Goal: Transaction & Acquisition: Purchase product/service

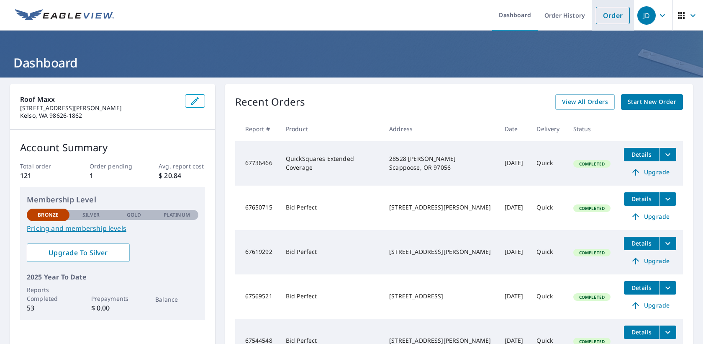
click at [603, 20] on link "Order" at bounding box center [613, 16] width 34 height 18
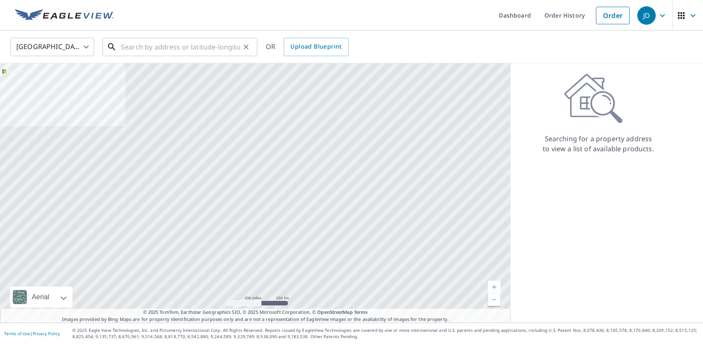
click at [220, 52] on input "text" at bounding box center [180, 46] width 119 height 23
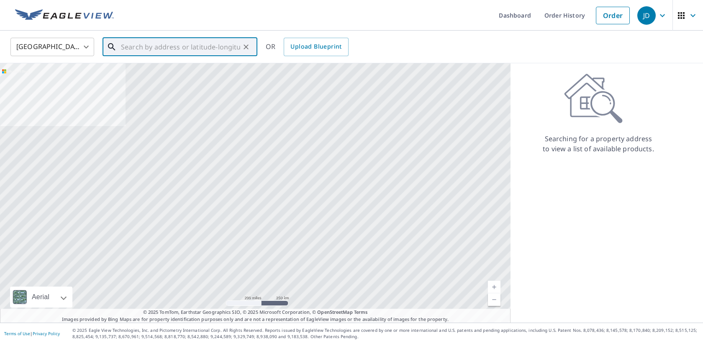
paste input "[STREET_ADDRESS]"
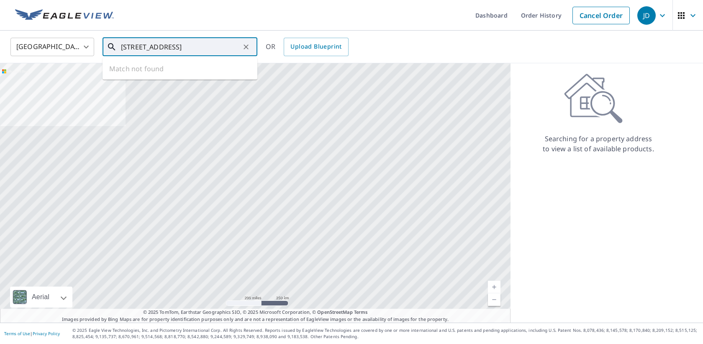
scroll to position [0, 35]
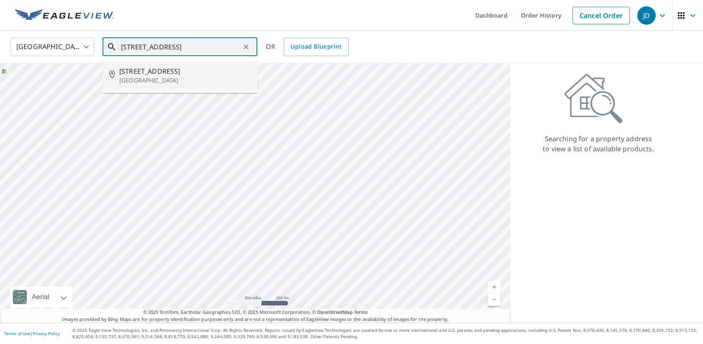
click at [218, 67] on span "[STREET_ADDRESS]" at bounding box center [184, 71] width 131 height 10
type input "[STREET_ADDRESS][PERSON_NAME]"
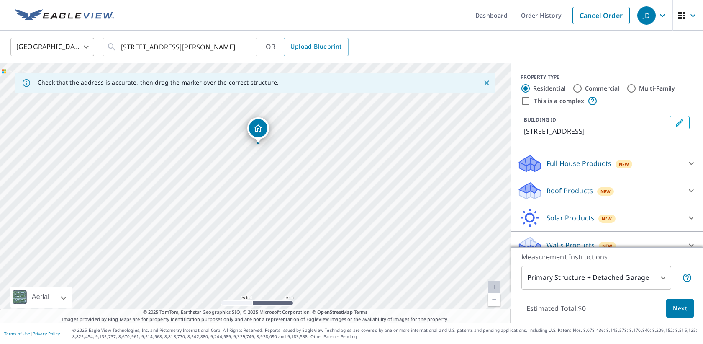
click at [555, 184] on div "Roof Products New" at bounding box center [599, 191] width 164 height 20
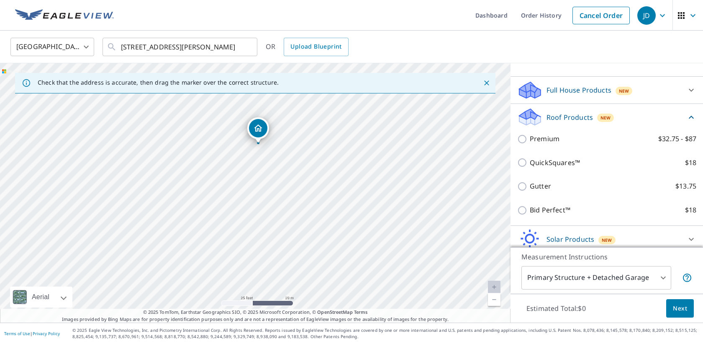
scroll to position [76, 0]
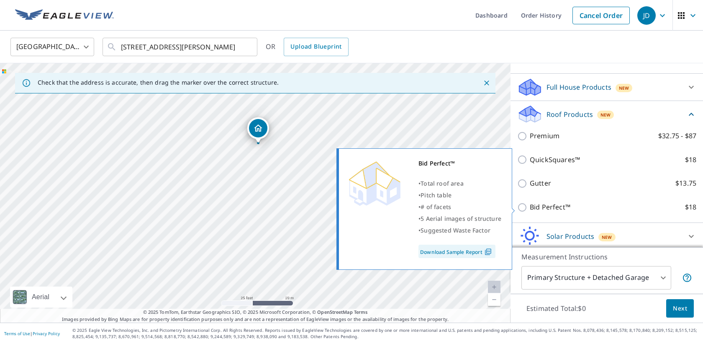
click at [522, 209] on input "Bid Perfect™ $18" at bounding box center [523, 207] width 13 height 10
checkbox input "true"
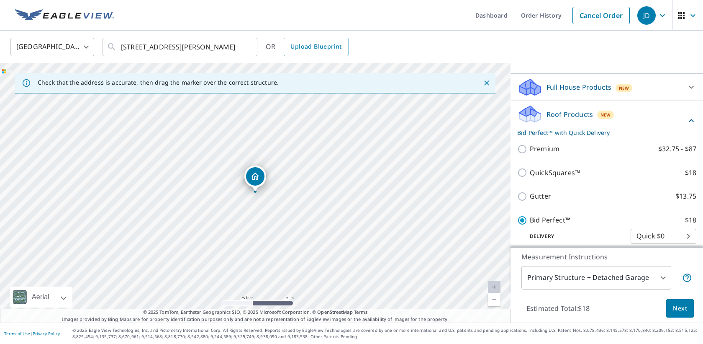
click at [682, 307] on span "Next" at bounding box center [680, 308] width 14 height 10
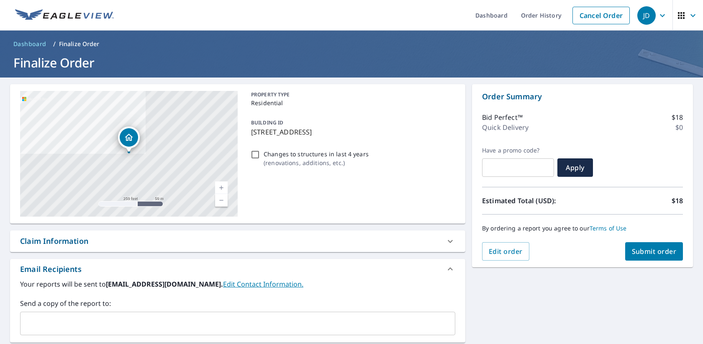
click at [646, 256] on button "Submit order" at bounding box center [654, 251] width 58 height 18
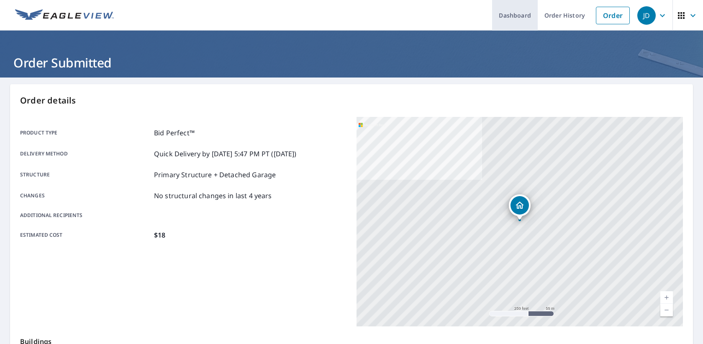
click at [515, 18] on link "Dashboard" at bounding box center [515, 15] width 46 height 31
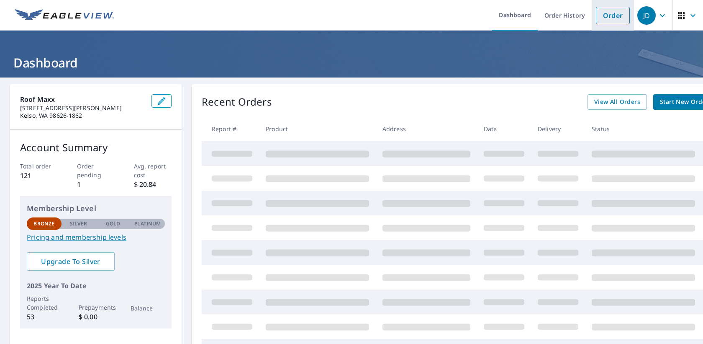
click at [607, 18] on link "Order" at bounding box center [613, 16] width 34 height 18
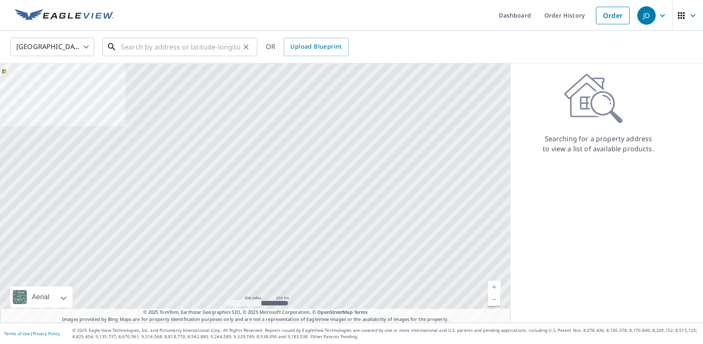
click at [224, 51] on input "text" at bounding box center [180, 46] width 119 height 23
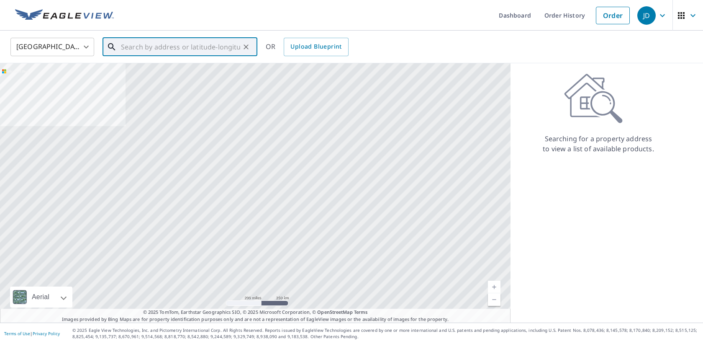
paste input "[STREET_ADDRESS]"
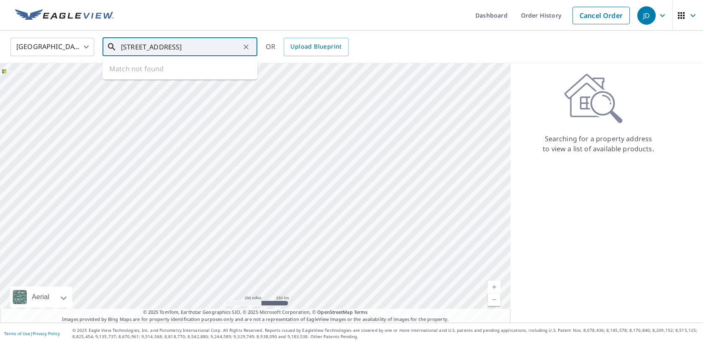
type input "[STREET_ADDRESS]"
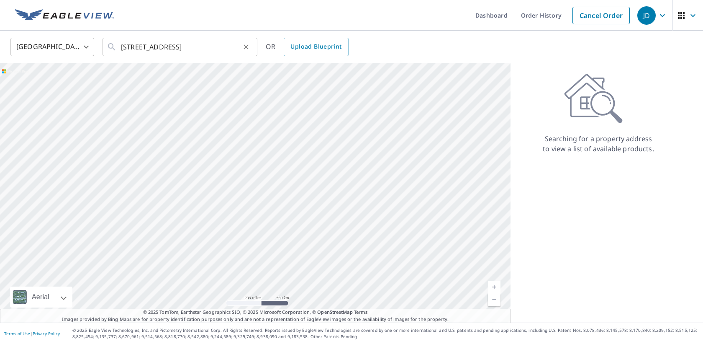
scroll to position [0, 0]
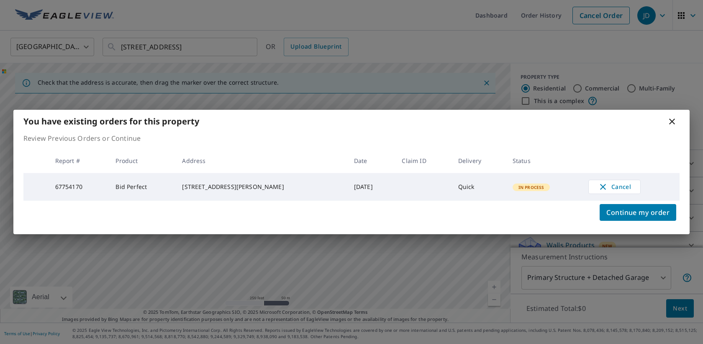
click at [673, 122] on icon at bounding box center [672, 121] width 10 height 10
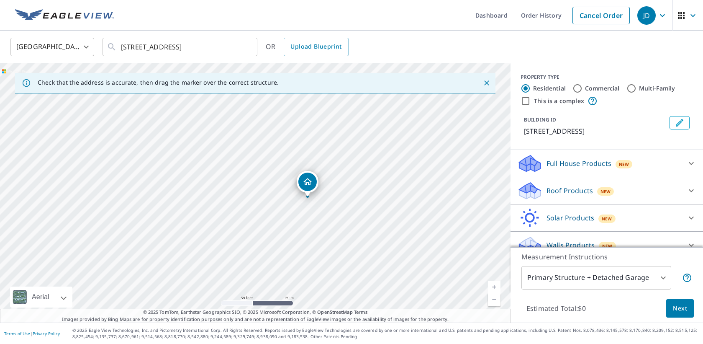
drag, startPoint x: 305, startPoint y: 219, endPoint x: 286, endPoint y: 167, distance: 56.0
click at [286, 167] on div "[STREET_ADDRESS][PERSON_NAME]" at bounding box center [255, 192] width 511 height 259
drag, startPoint x: 359, startPoint y: 207, endPoint x: 332, endPoint y: 130, distance: 81.4
click at [332, 130] on div "[STREET_ADDRESS][PERSON_NAME]" at bounding box center [255, 192] width 511 height 259
drag, startPoint x: 331, startPoint y: 130, endPoint x: 342, endPoint y: 235, distance: 105.6
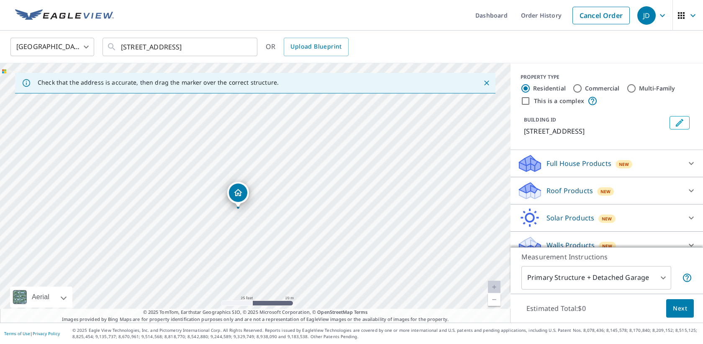
click at [342, 236] on div "[STREET_ADDRESS][PERSON_NAME]" at bounding box center [255, 192] width 511 height 259
drag, startPoint x: 352, startPoint y: 172, endPoint x: 354, endPoint y: 280, distance: 108.0
click at [354, 280] on div "[STREET_ADDRESS][PERSON_NAME]" at bounding box center [255, 192] width 511 height 259
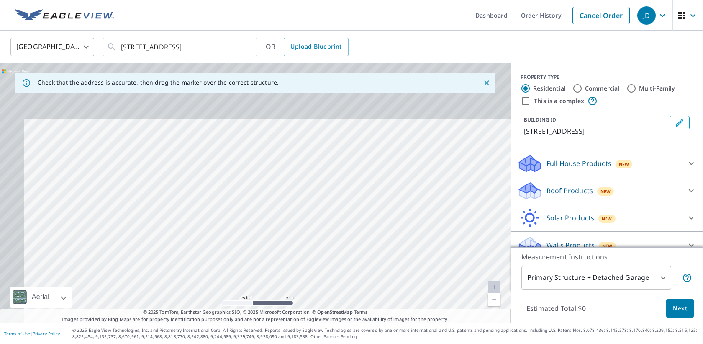
drag, startPoint x: 341, startPoint y: 219, endPoint x: 365, endPoint y: 275, distance: 61.7
click at [365, 276] on div "[STREET_ADDRESS][PERSON_NAME]" at bounding box center [255, 192] width 511 height 259
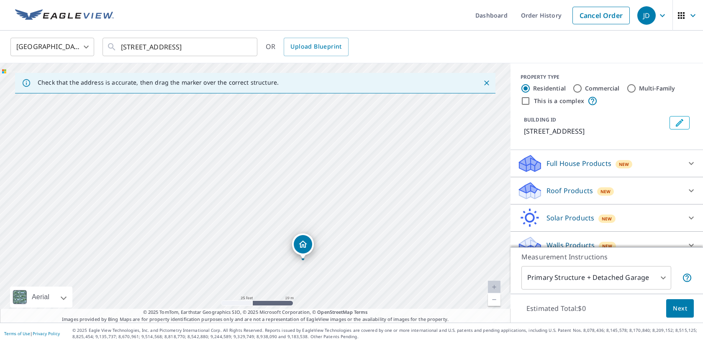
drag, startPoint x: 246, startPoint y: 226, endPoint x: 308, endPoint y: 90, distance: 150.0
click at [308, 89] on div "Check that the address is accurate, then drag the marker over the correct struc…" at bounding box center [255, 192] width 511 height 259
drag, startPoint x: 334, startPoint y: 170, endPoint x: 329, endPoint y: 62, distance: 108.1
click at [329, 62] on div "United States [GEOGRAPHIC_DATA] ​ [STREET_ADDRESS] ​ OR Upload Blueprint Check …" at bounding box center [351, 177] width 703 height 292
click at [340, 132] on div "[STREET_ADDRESS][PERSON_NAME]" at bounding box center [255, 192] width 511 height 259
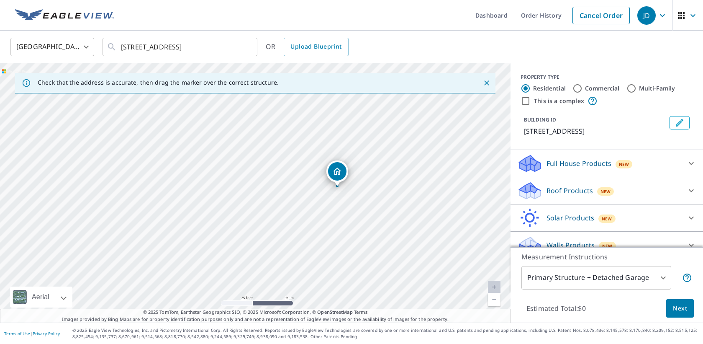
drag, startPoint x: 369, startPoint y: 208, endPoint x: 344, endPoint y: 103, distance: 108.9
click at [344, 103] on div "[STREET_ADDRESS][PERSON_NAME]" at bounding box center [255, 192] width 511 height 259
drag, startPoint x: 354, startPoint y: 195, endPoint x: 327, endPoint y: 165, distance: 39.4
click at [327, 165] on div "[STREET_ADDRESS][PERSON_NAME]" at bounding box center [255, 192] width 511 height 259
drag, startPoint x: 389, startPoint y: 151, endPoint x: 388, endPoint y: 184, distance: 33.1
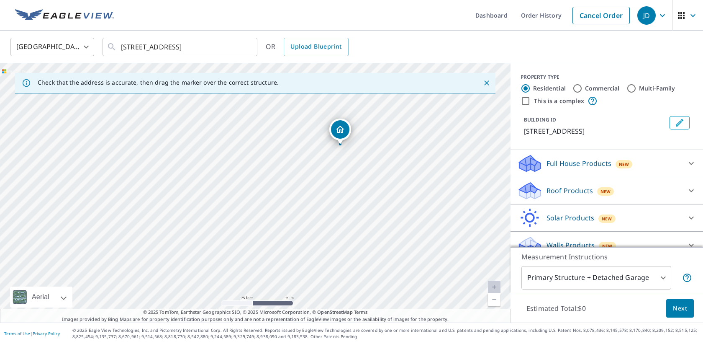
click at [388, 184] on div "[STREET_ADDRESS][PERSON_NAME]" at bounding box center [255, 192] width 511 height 259
click at [491, 15] on link "Dashboard" at bounding box center [492, 15] width 46 height 31
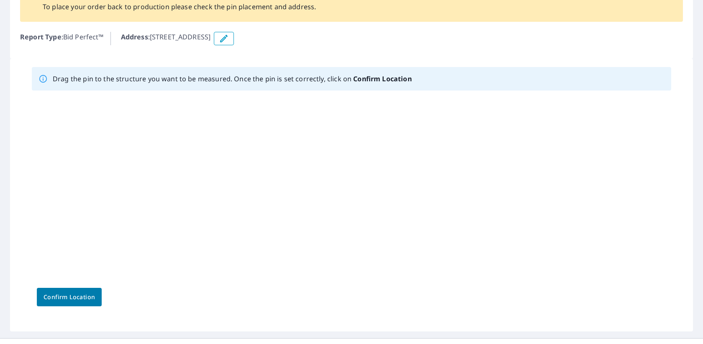
scroll to position [89, 0]
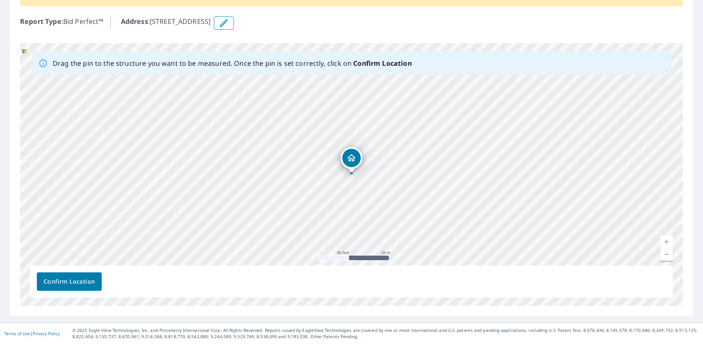
click at [84, 279] on span "Confirm Location" at bounding box center [69, 281] width 51 height 10
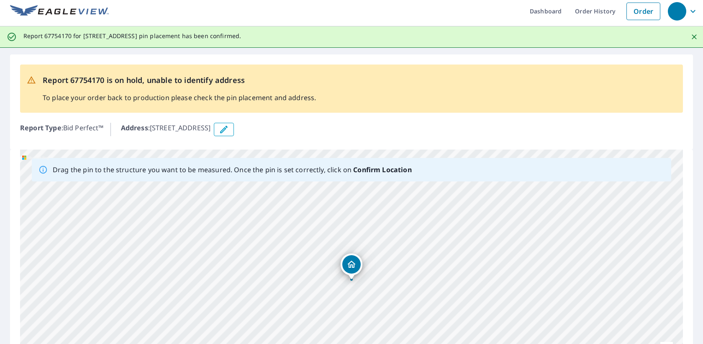
scroll to position [0, 0]
